Goal: Task Accomplishment & Management: Use online tool/utility

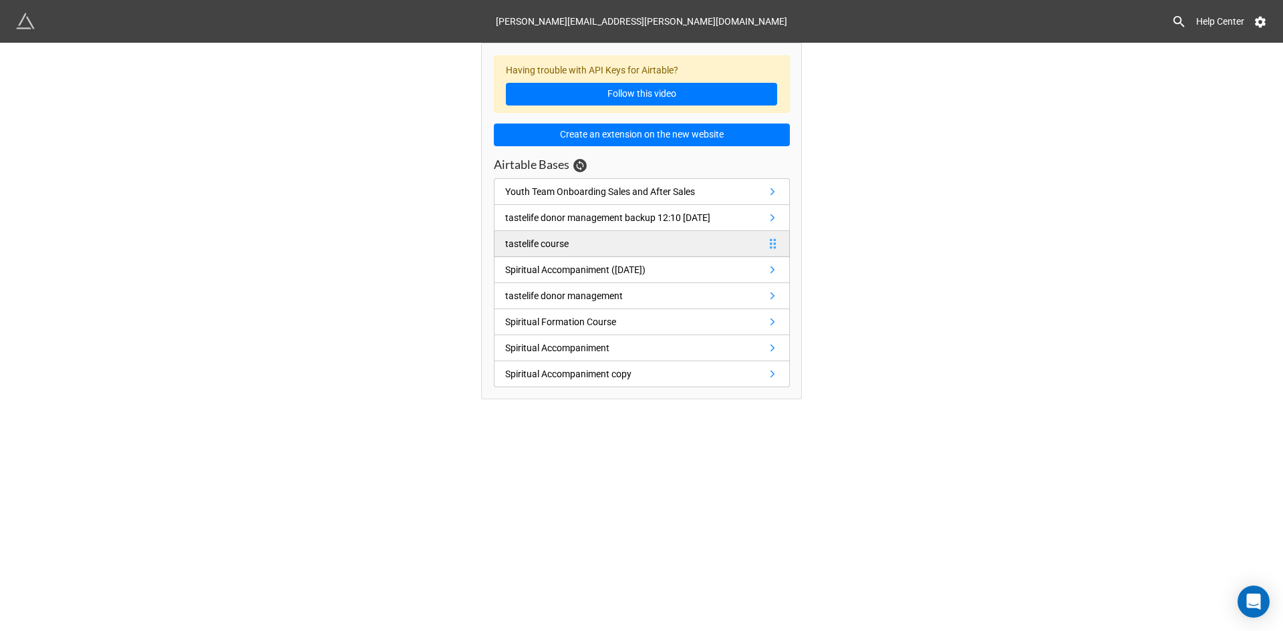
click at [585, 243] on link "tastelife course" at bounding box center [642, 244] width 296 height 26
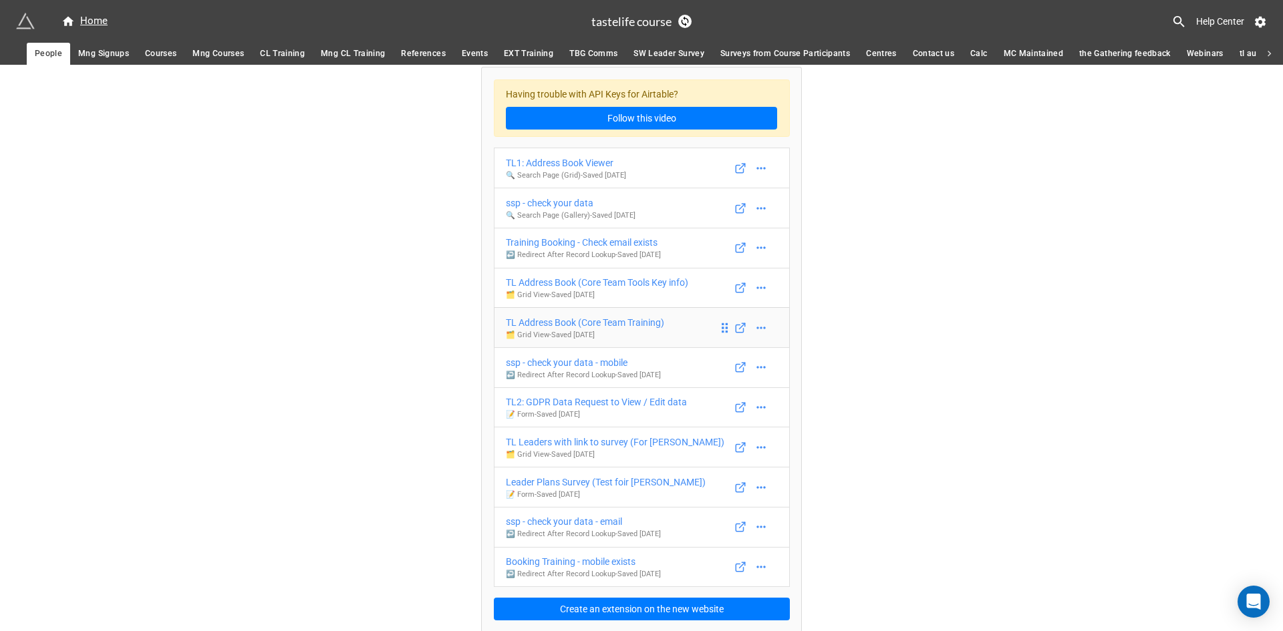
scroll to position [10, 0]
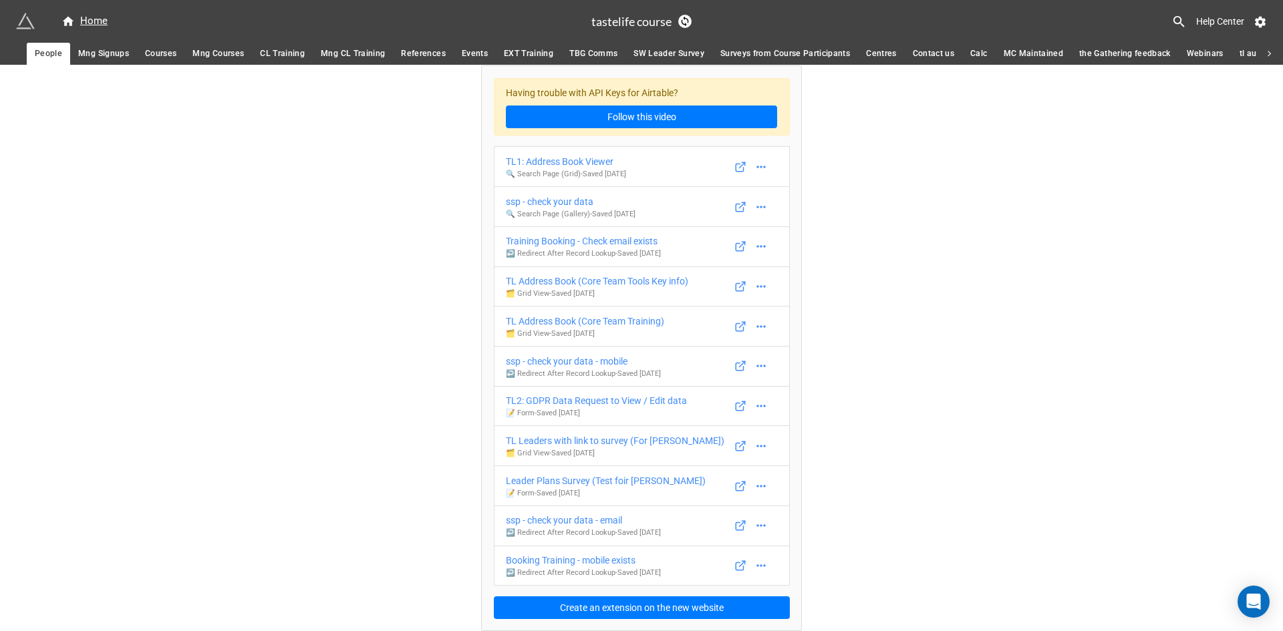
click at [235, 54] on span "Mng Courses" at bounding box center [217, 54] width 51 height 14
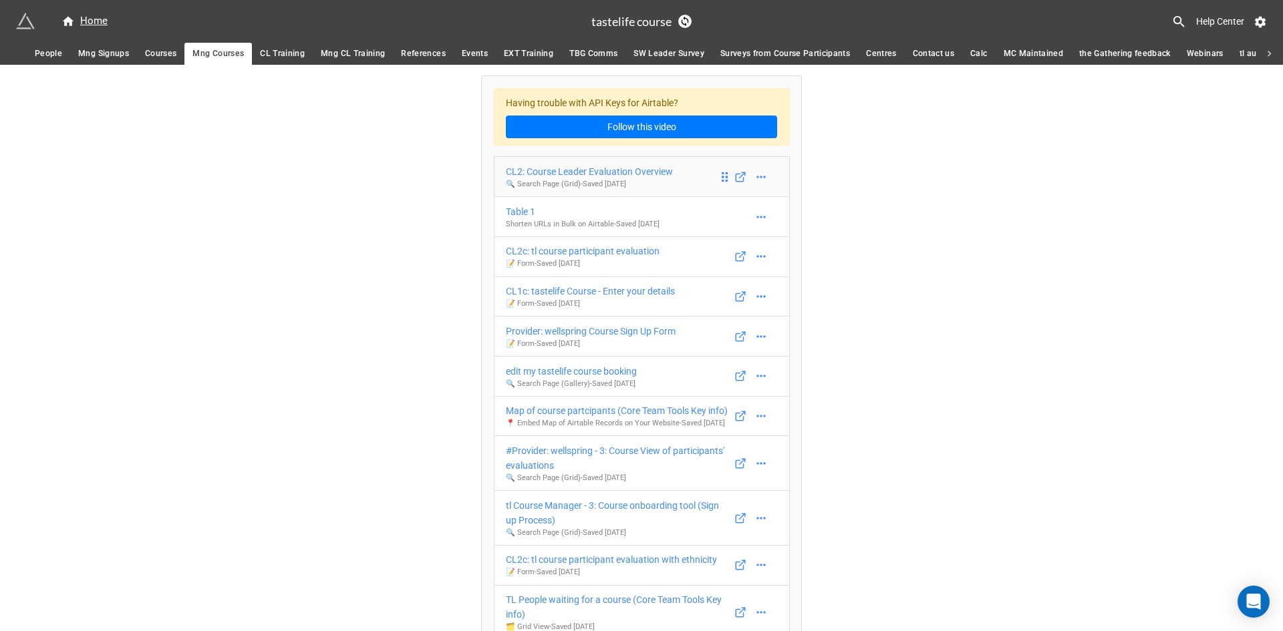
click at [601, 174] on div "CL2: Course Leader Evaluation Overview" at bounding box center [589, 171] width 167 height 15
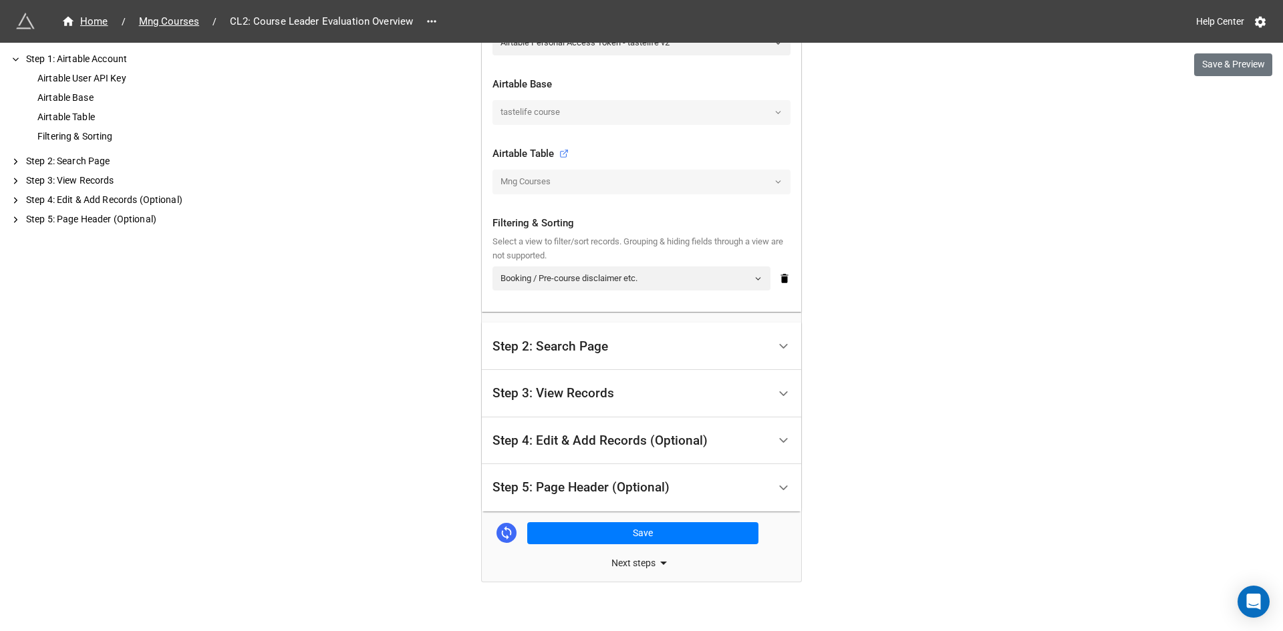
scroll to position [383, 0]
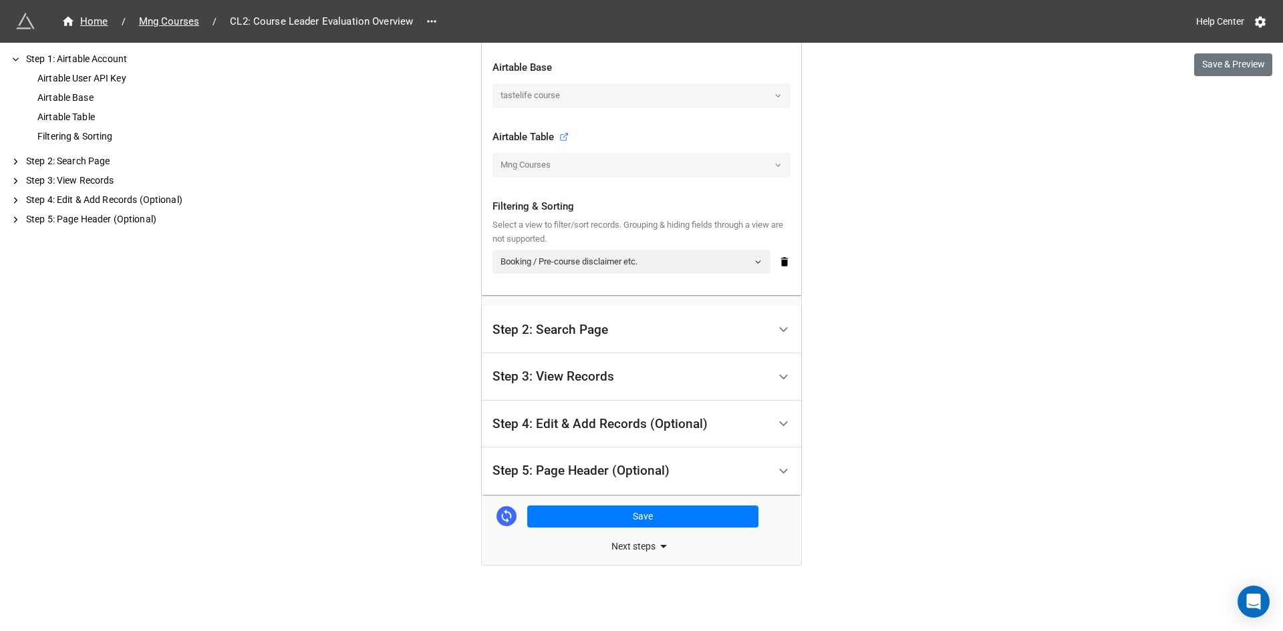
click at [610, 336] on div "Step 2: Search Page" at bounding box center [630, 329] width 276 height 31
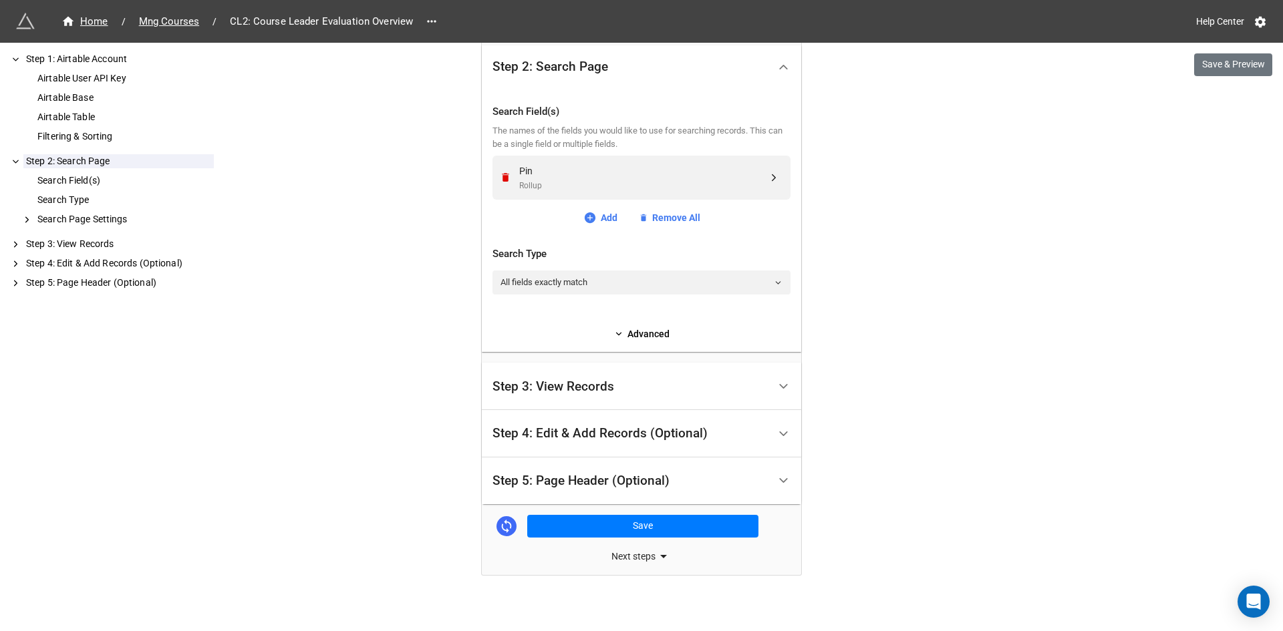
scroll to position [326, 0]
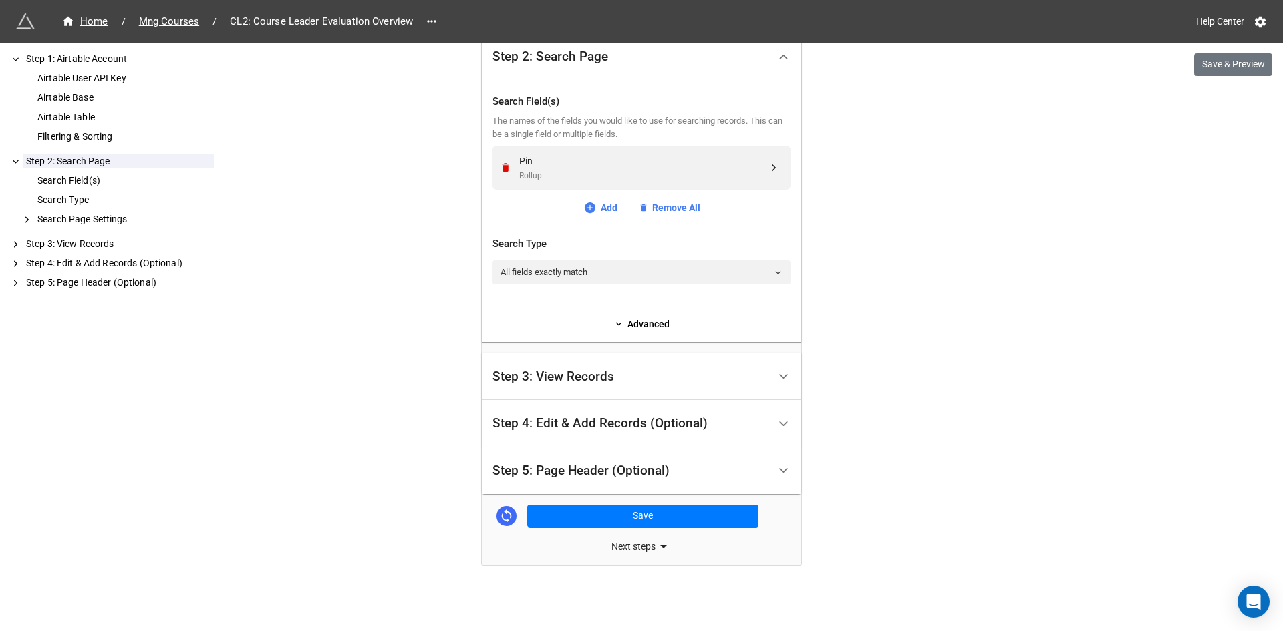
click at [620, 379] on div "Step 3: View Records" at bounding box center [630, 376] width 276 height 31
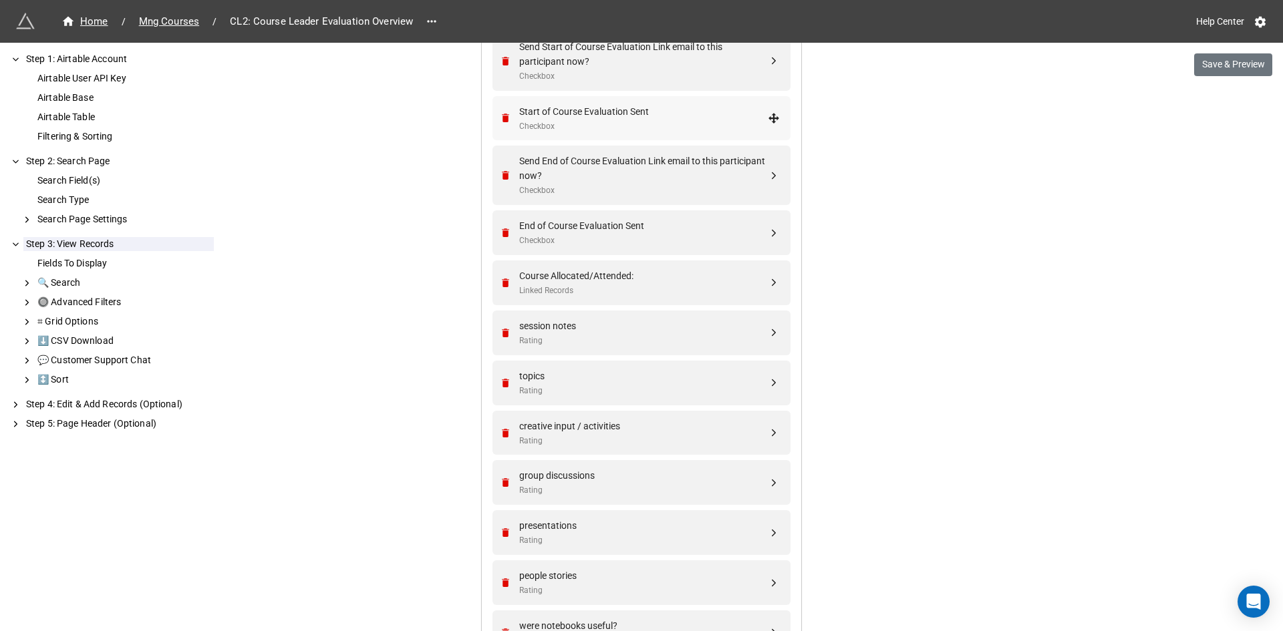
scroll to position [549, 0]
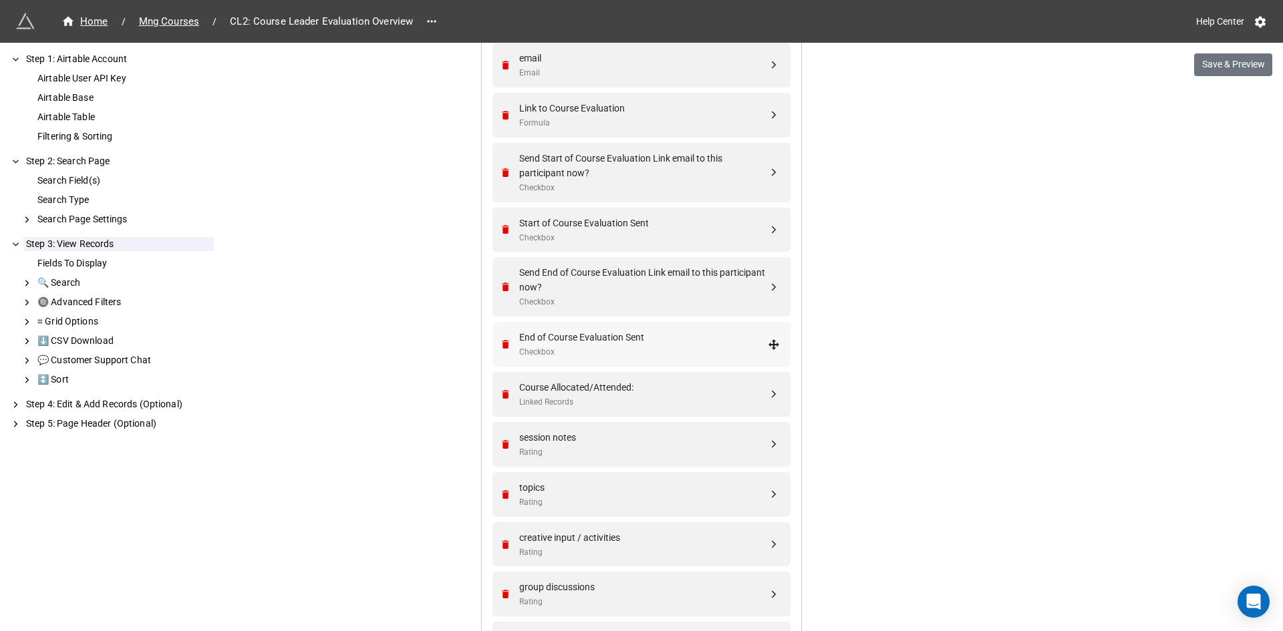
drag, startPoint x: 567, startPoint y: 220, endPoint x: 565, endPoint y: 329, distance: 108.3
drag, startPoint x: 562, startPoint y: 227, endPoint x: 559, endPoint y: 291, distance: 64.2
click at [601, 224] on div "Start of Course Evaluation Sent" at bounding box center [643, 223] width 249 height 15
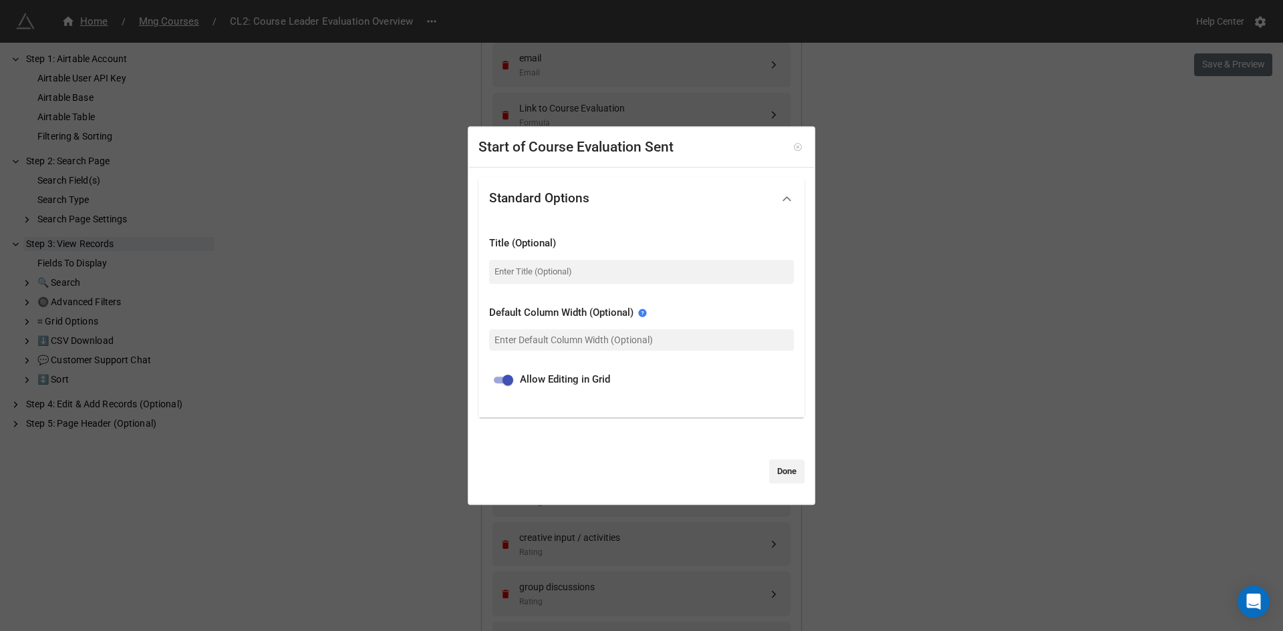
click at [793, 145] on icon at bounding box center [797, 147] width 9 height 9
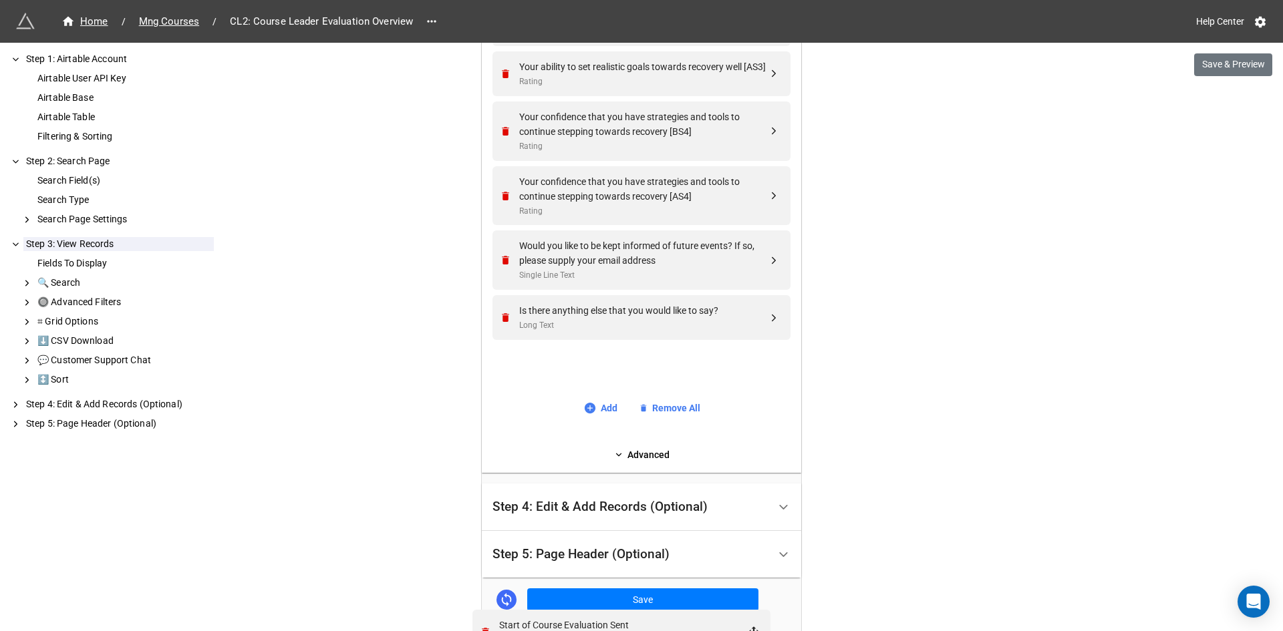
scroll to position [2035, 0]
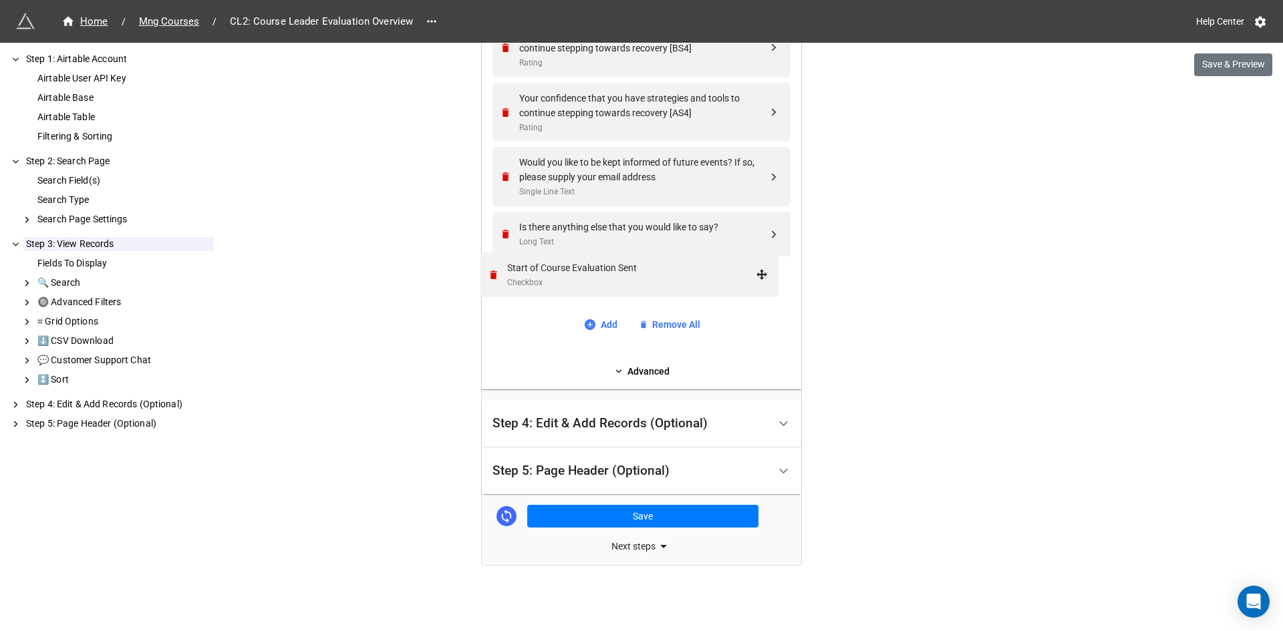
drag, startPoint x: 771, startPoint y: 235, endPoint x: 762, endPoint y: 282, distance: 47.6
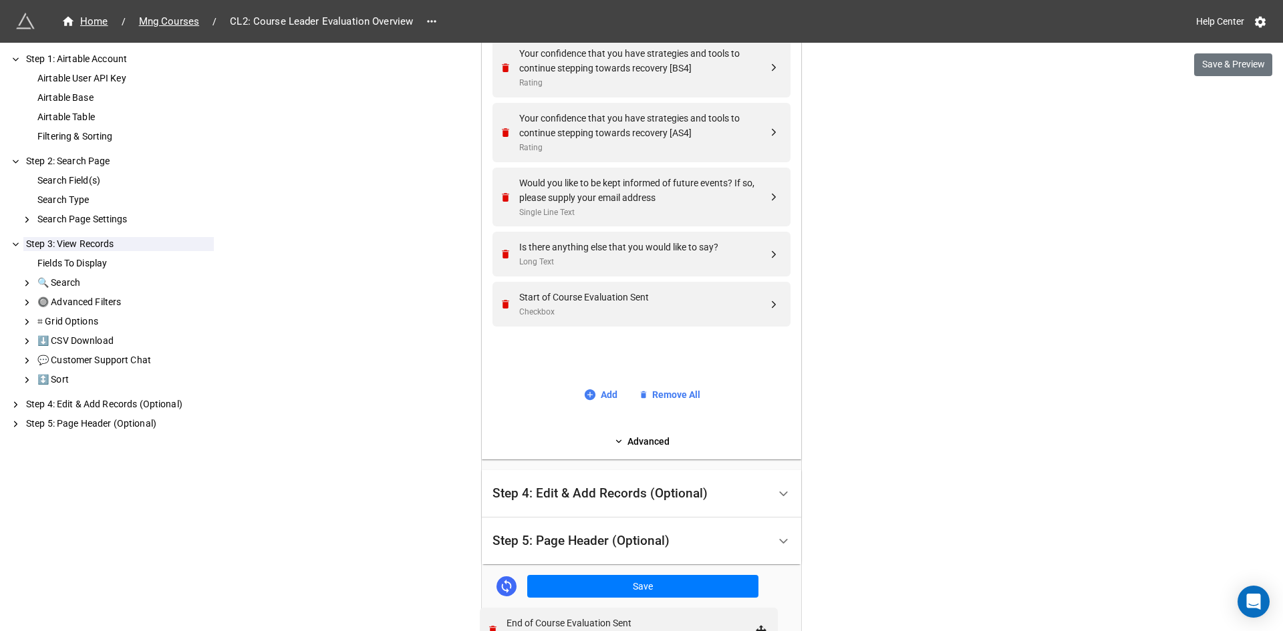
scroll to position [1987, 0]
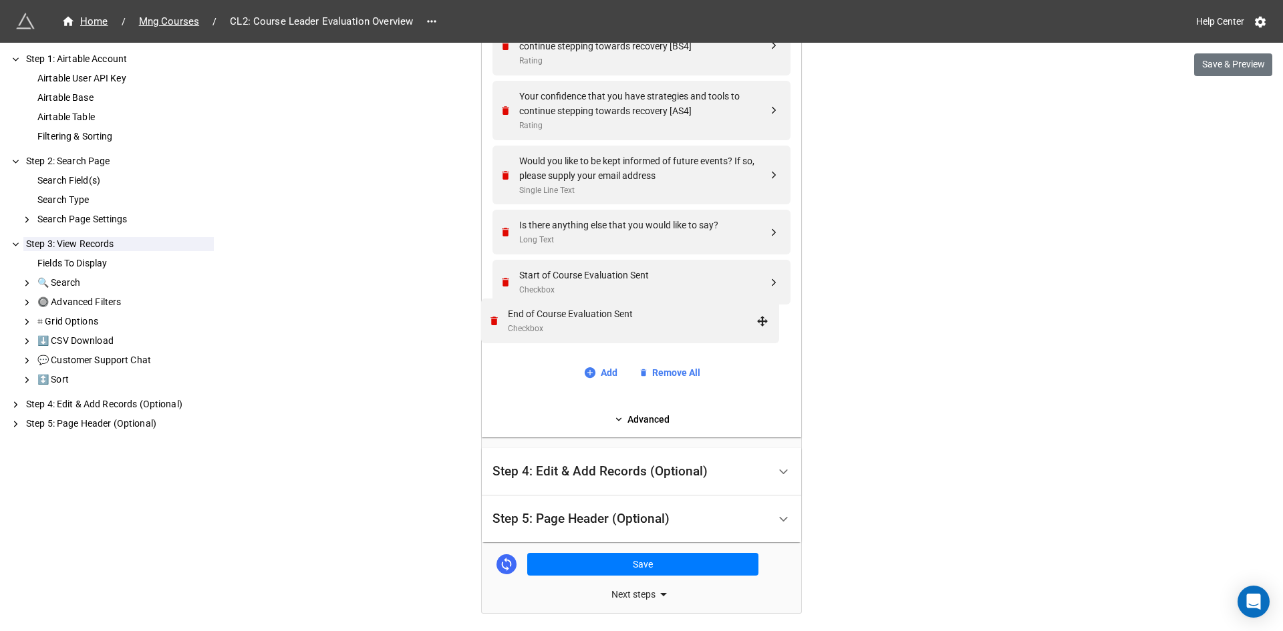
drag, startPoint x: 770, startPoint y: 478, endPoint x: 762, endPoint y: 322, distance: 155.9
click at [1217, 68] on button "Save & Preview" at bounding box center [1233, 64] width 78 height 23
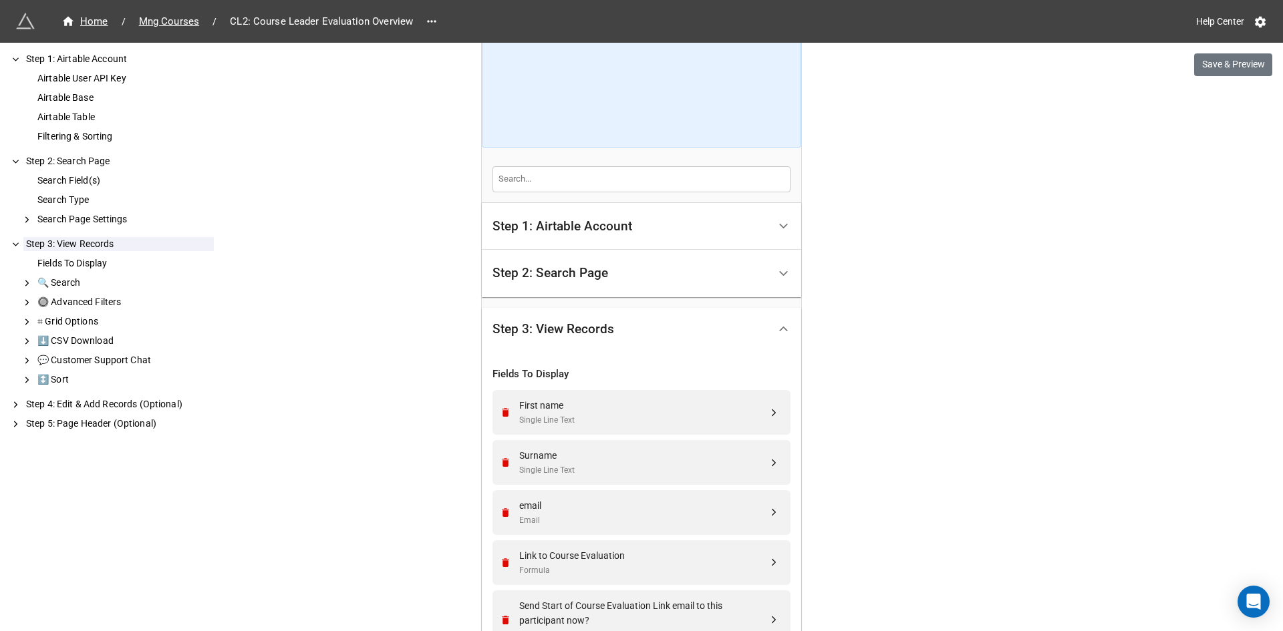
scroll to position [0, 0]
